Goal: Find specific page/section: Find specific page/section

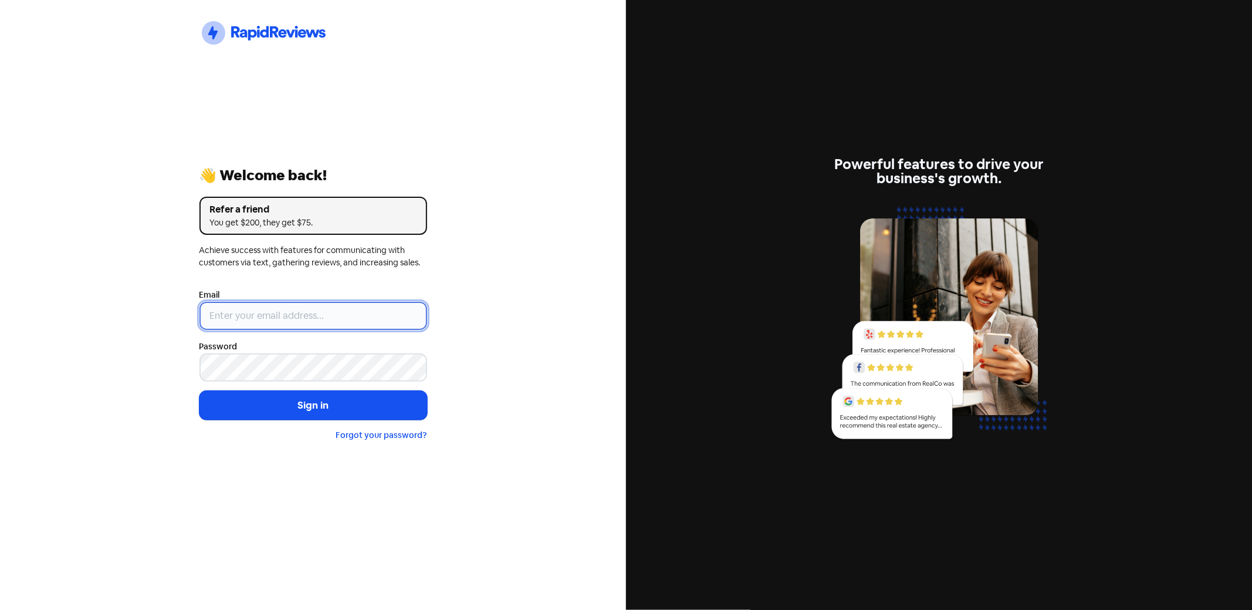
type input "[PERSON_NAME][EMAIL_ADDRESS][DOMAIN_NAME]"
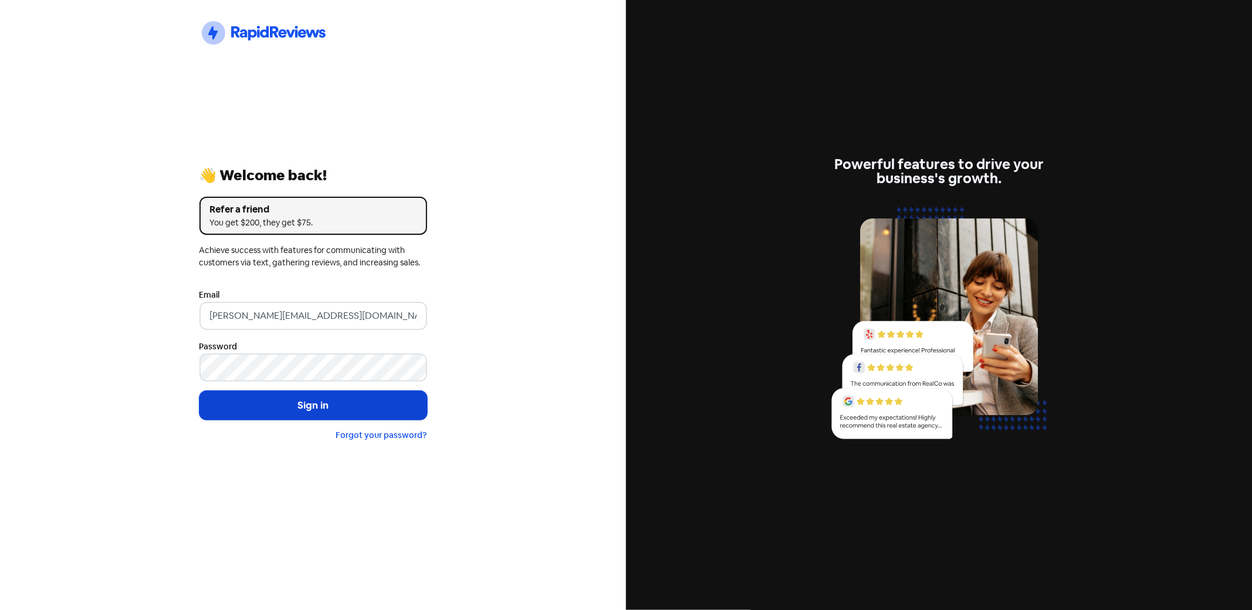
click at [279, 412] on button "Sign in" at bounding box center [314, 405] width 228 height 29
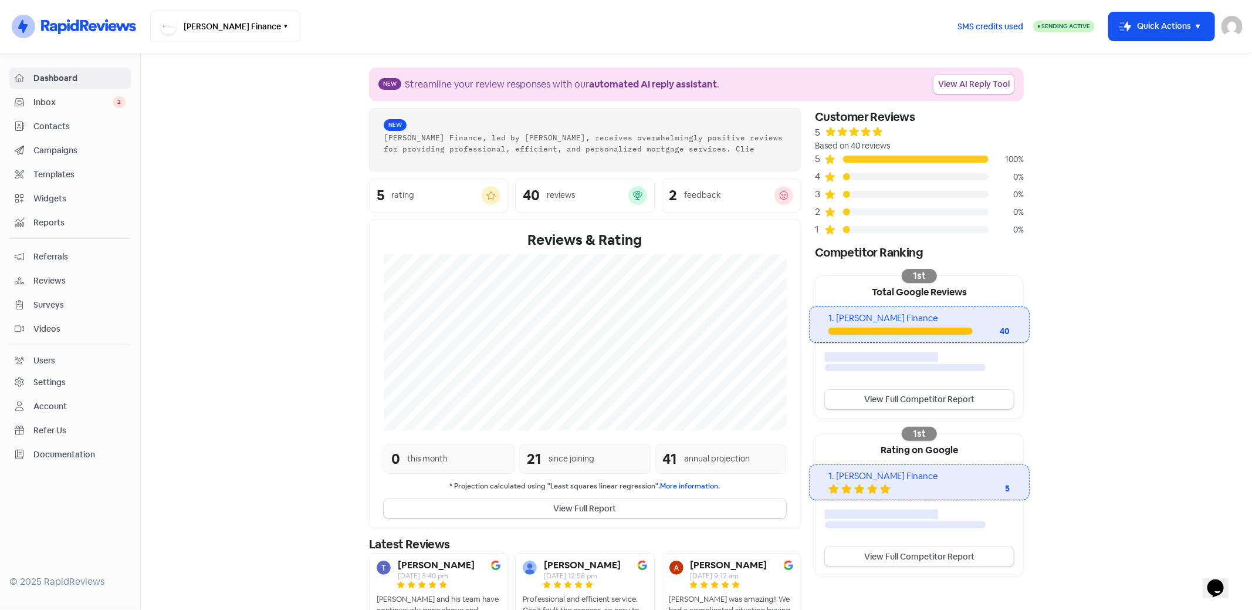
click at [42, 124] on span "Contacts" at bounding box center [79, 126] width 92 height 12
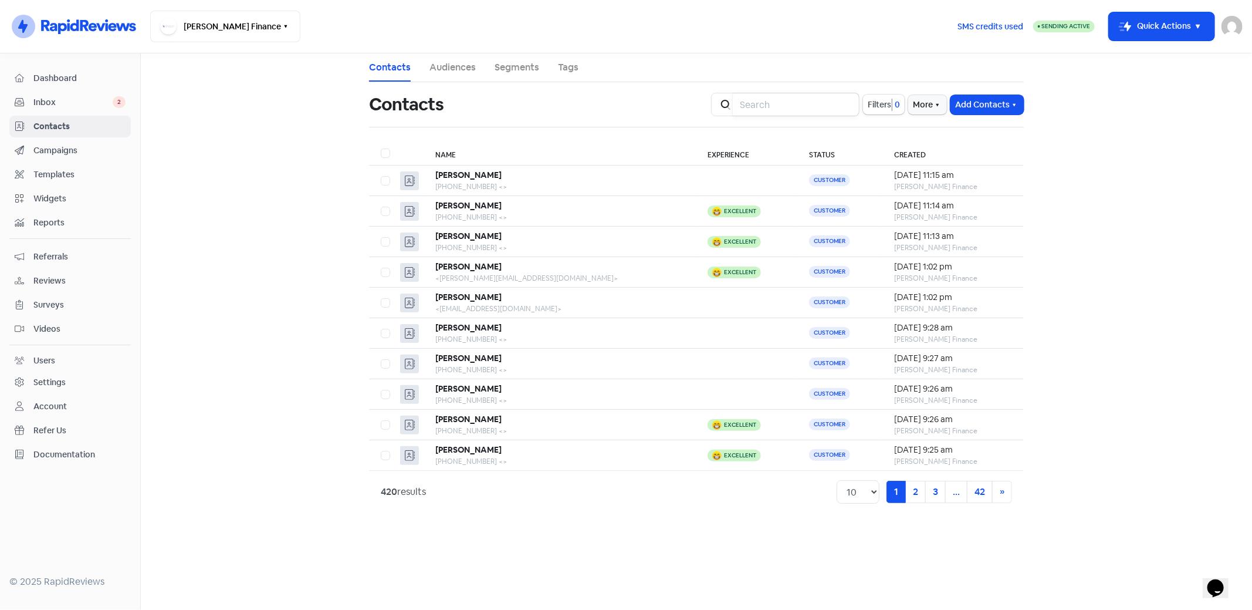
click at [755, 104] on input "search" at bounding box center [796, 104] width 127 height 23
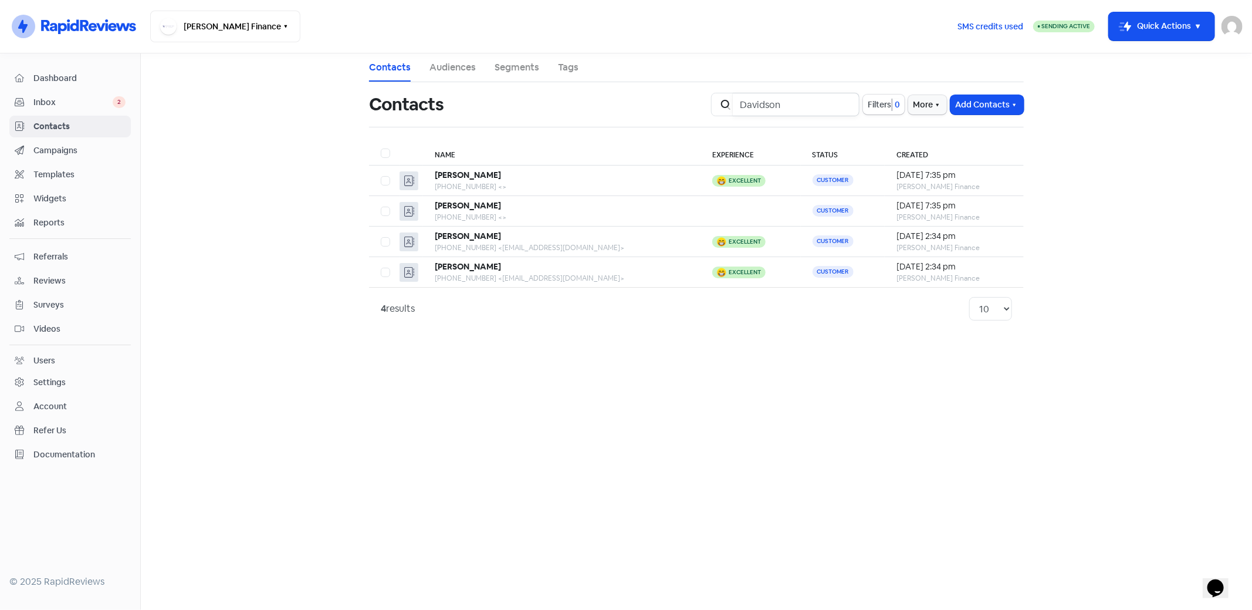
type input "Davidson"
